Goal: Task Accomplishment & Management: Manage account settings

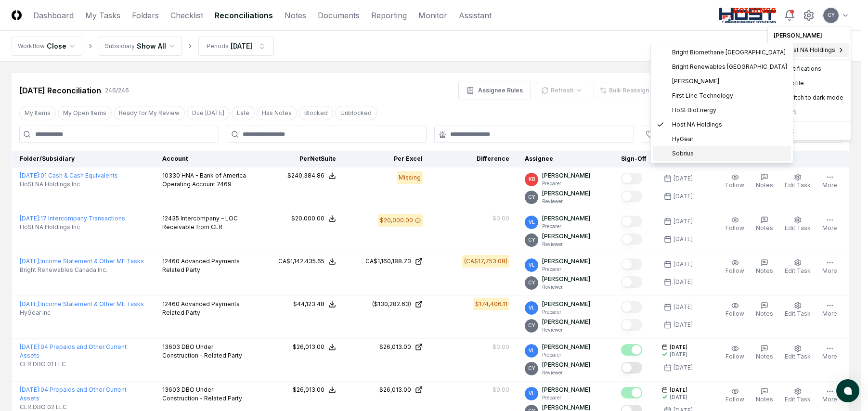
click at [687, 151] on span "Sobrius" at bounding box center [683, 153] width 22 height 9
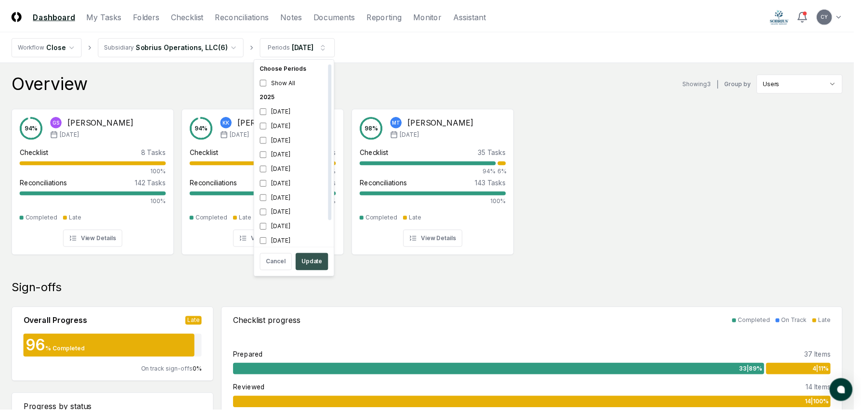
scroll to position [3, 0]
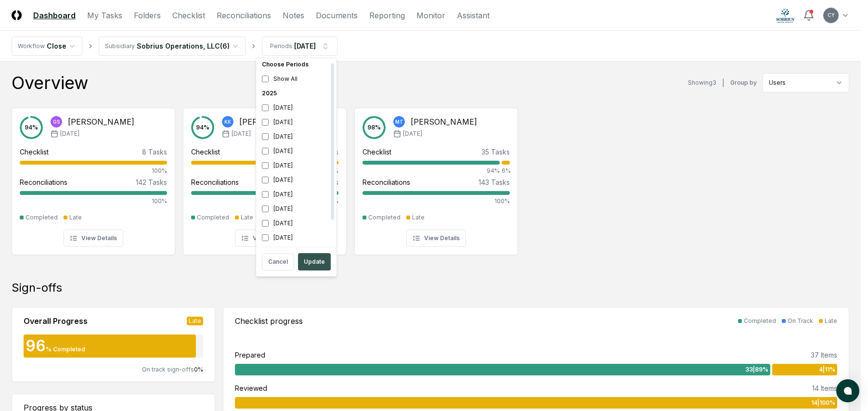
click at [321, 257] on button "Update" at bounding box center [314, 261] width 33 height 17
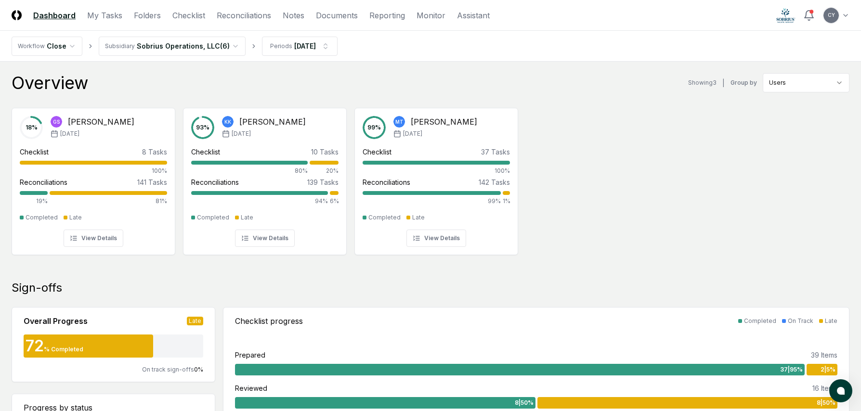
drag, startPoint x: 241, startPoint y: 15, endPoint x: 253, endPoint y: 25, distance: 15.0
click at [241, 15] on link "Reconciliations" at bounding box center [244, 16] width 54 height 12
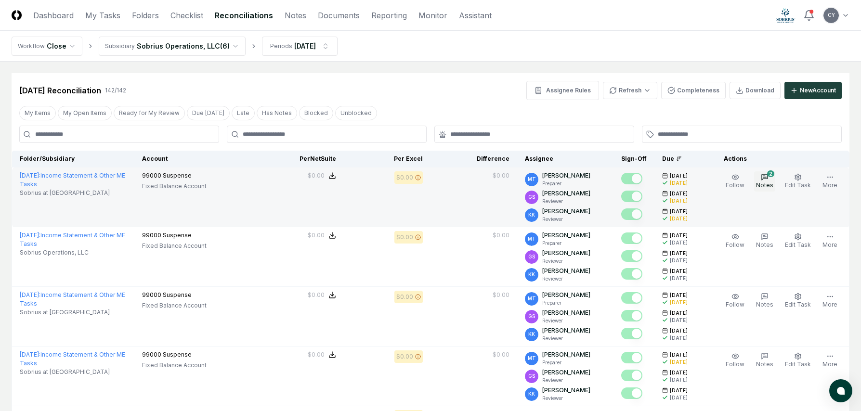
click at [768, 177] on icon "button" at bounding box center [764, 177] width 8 height 8
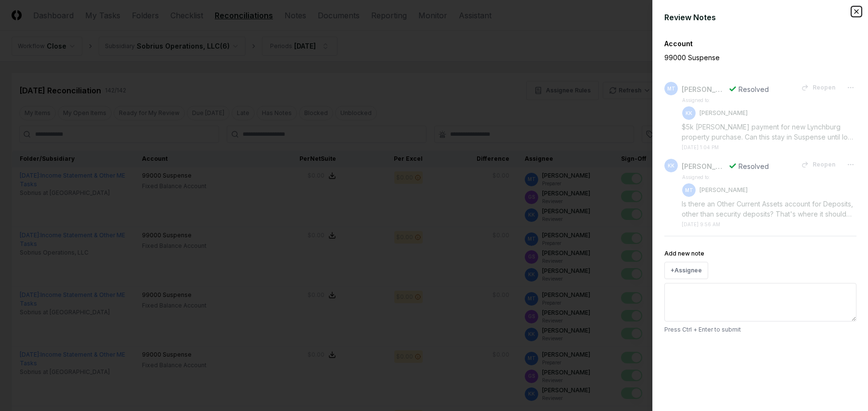
click at [857, 15] on icon "button" at bounding box center [856, 12] width 8 height 8
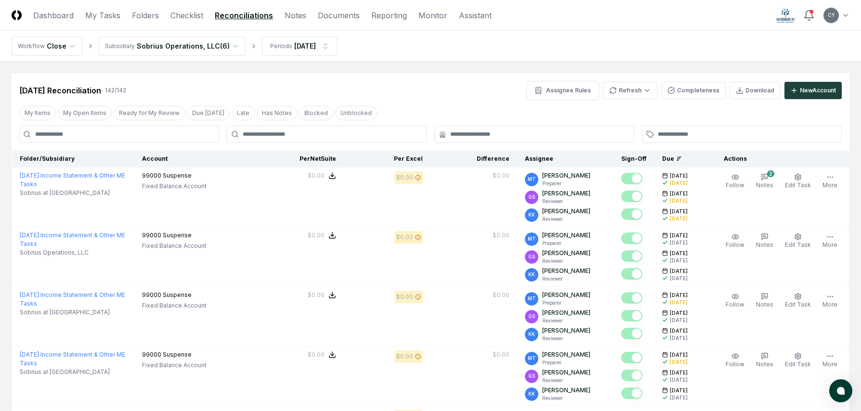
click at [433, 95] on div "Aug 2025 Reconciliation 142 / 142 Assignee Rules Refresh Completeness Download …" at bounding box center [430, 90] width 822 height 19
